Goal: Contribute content: Add original content to the website for others to see

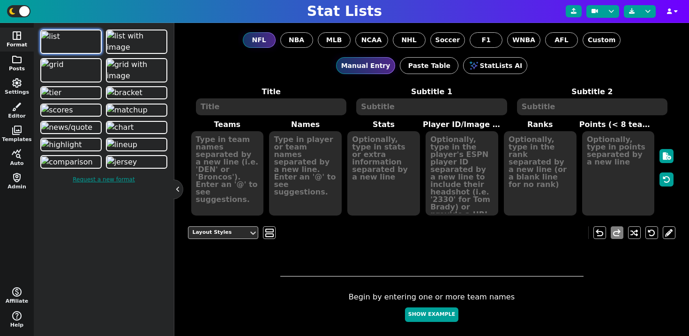
click at [16, 63] on span "folder" at bounding box center [16, 59] width 11 height 11
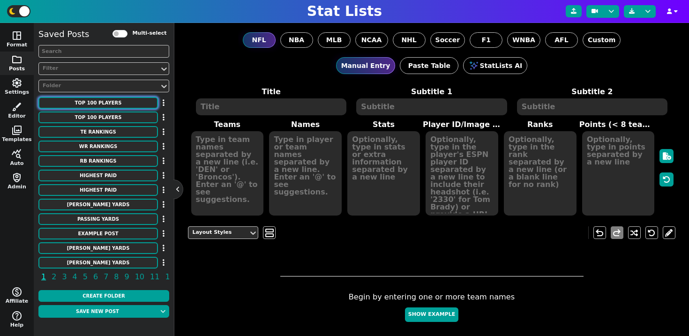
click at [111, 106] on button "Top 100 Players" at bounding box center [97, 103] width 119 height 12
type textarea "Top 100 Players"
type textarea "This season according to ESPN"
type textarea "Ole Miss Baylor TCU Alabama Pittsburgh Georgia Texas Tech Texas A&M LSU Old Dom…"
type textarea "51. Suntarine Perkins 52. Sawyer Robertson 53. Josh Hoover 54. LT Overton 55. D…"
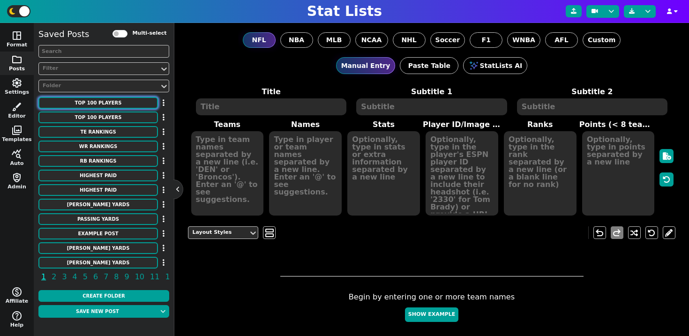
type textarea "LB QB QB DL RB DL DL LB LB LB CB LB OT S TE OG WR QB RB QB OG DT S OL TE OL LB …"
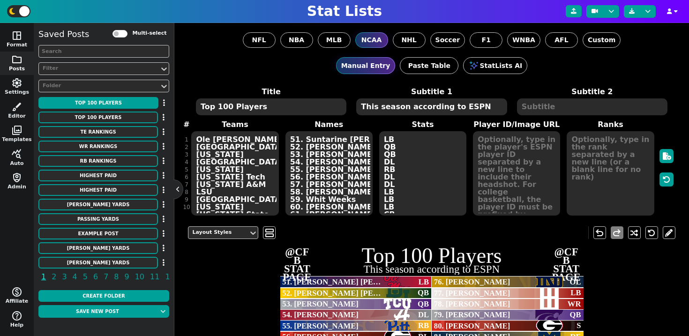
click at [414, 106] on textarea "This season according to ESPN" at bounding box center [431, 106] width 150 height 17
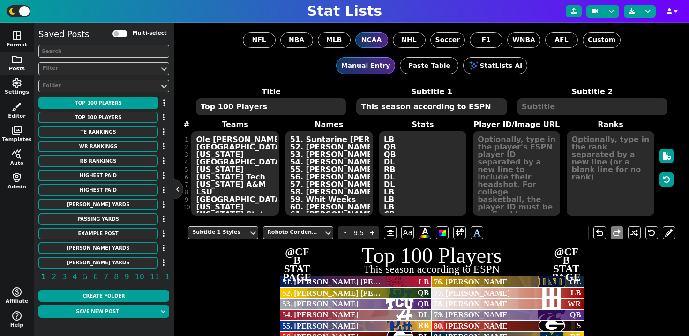
click at [414, 106] on textarea "This season according to ESPN" at bounding box center [431, 106] width 150 height 17
